Goal: Transaction & Acquisition: Subscribe to service/newsletter

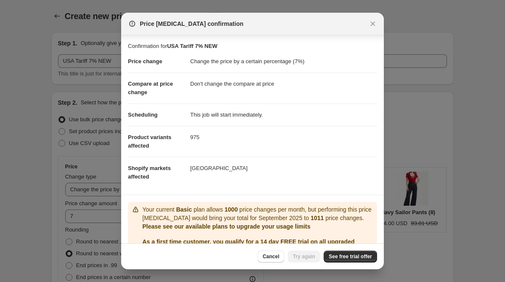
select select "percentage"
select select "no_change"
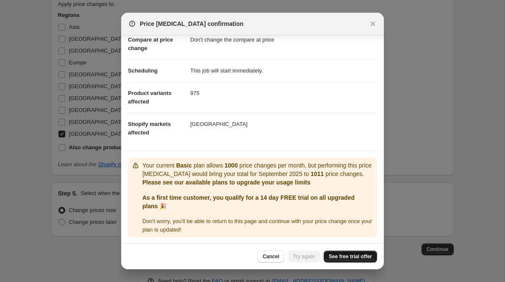
click at [348, 257] on span "See free trial offer" at bounding box center [350, 256] width 43 height 7
